Goal: Transaction & Acquisition: Download file/media

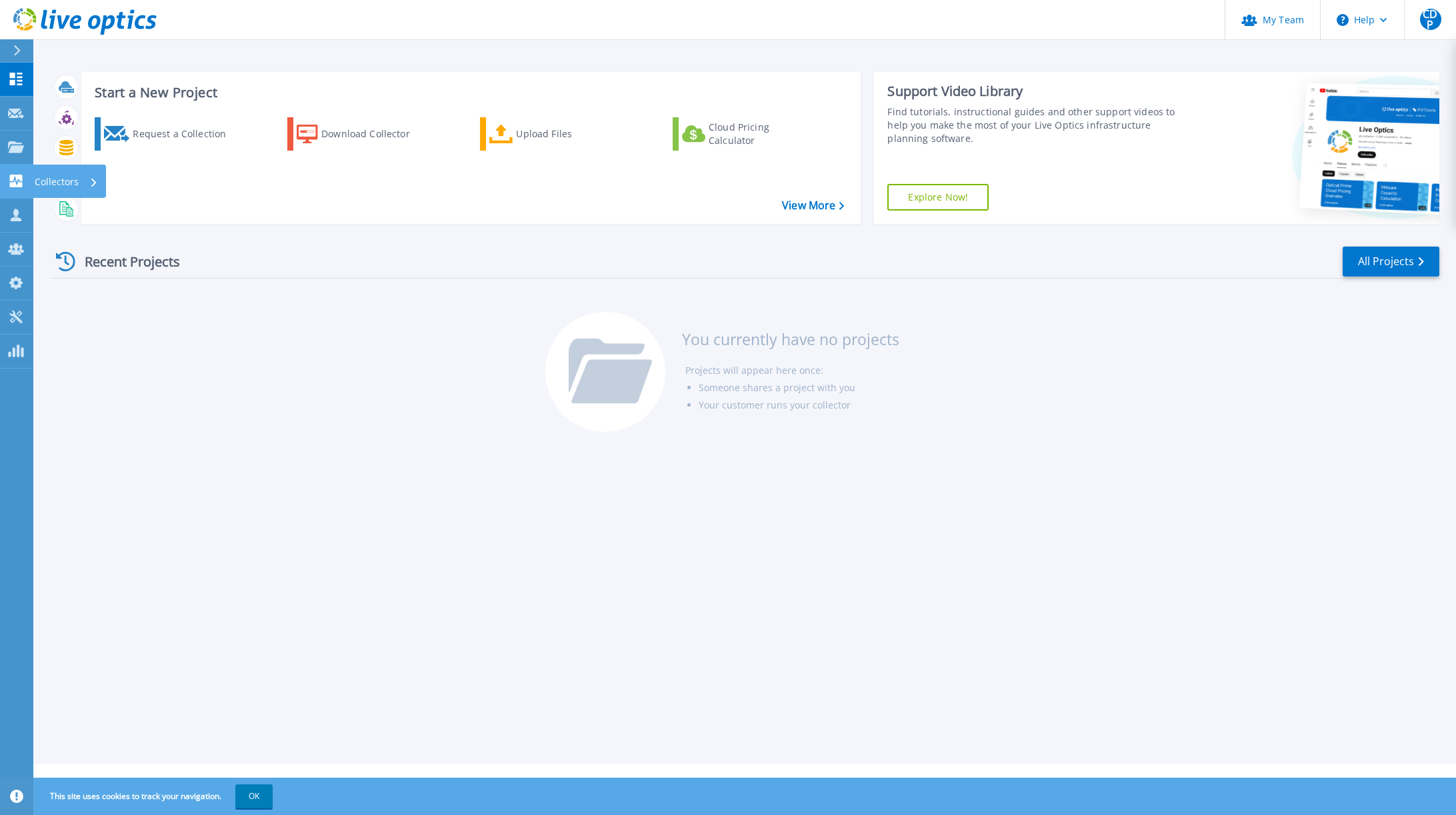
click at [12, 186] on icon at bounding box center [16, 181] width 12 height 12
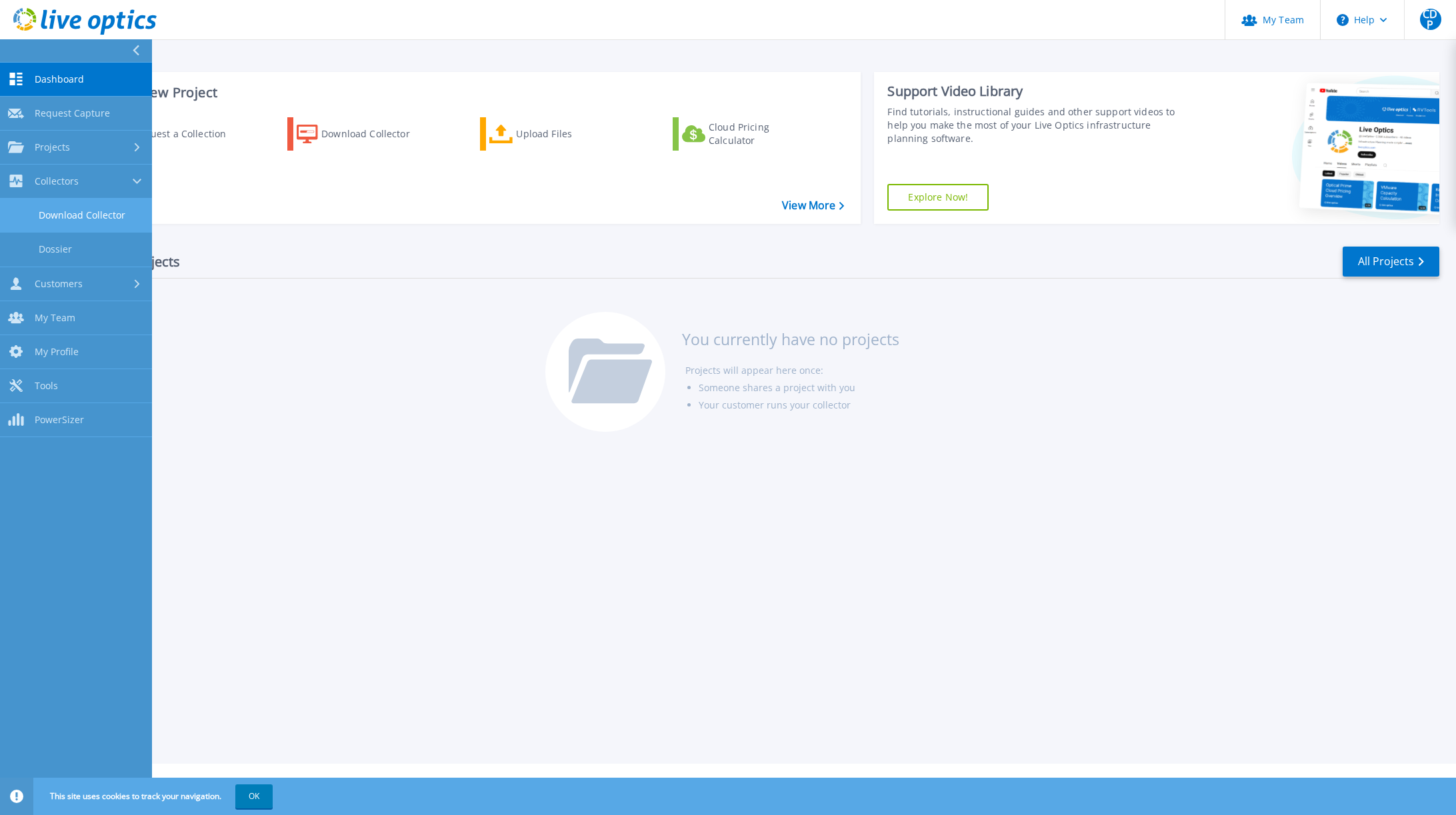
click at [114, 220] on link "Download Collector" at bounding box center [76, 216] width 152 height 34
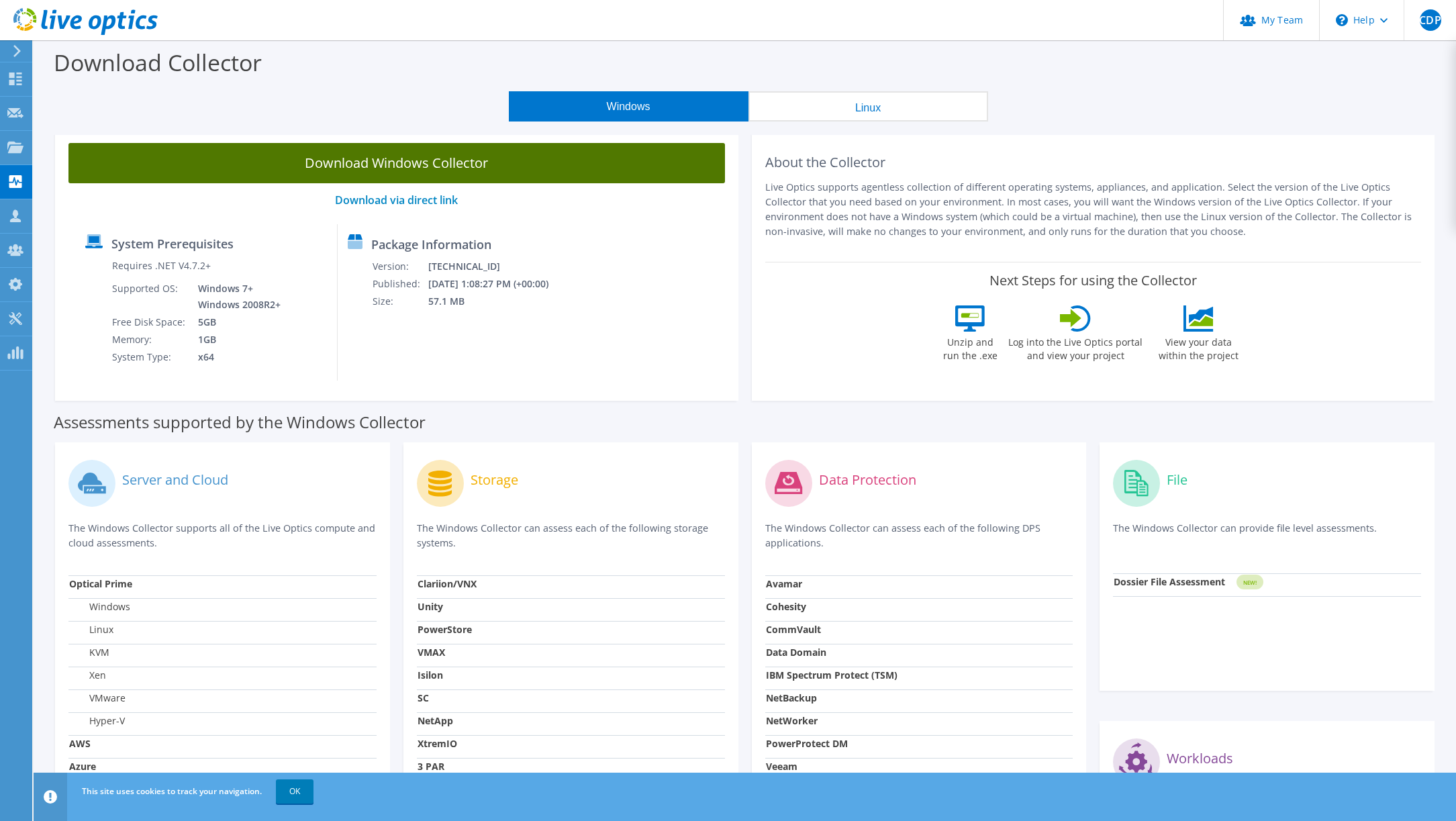
click at [406, 168] on link "Download Windows Collector" at bounding box center [396, 164] width 656 height 40
